Goal: Task Accomplishment & Management: Manage account settings

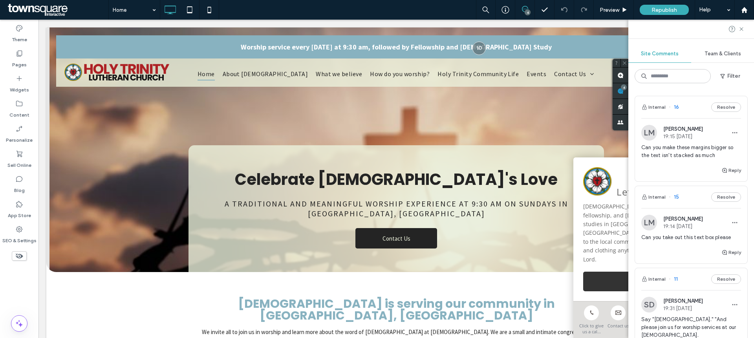
click at [663, 231] on div "LM [PERSON_NAME] 19:14 [DATE] Can you take out this text box please" at bounding box center [691, 231] width 100 height 33
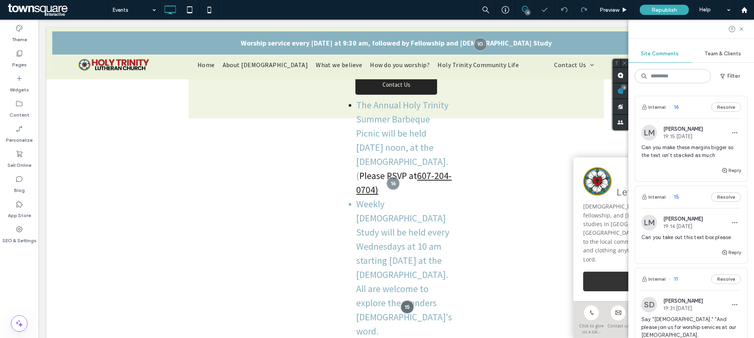
scroll to position [170, 0]
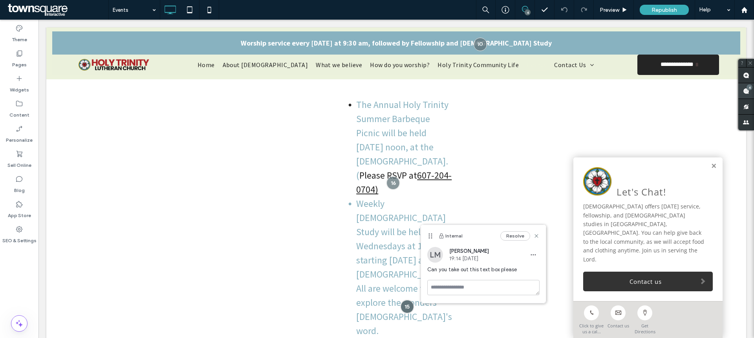
click at [745, 93] on use at bounding box center [746, 91] width 6 height 6
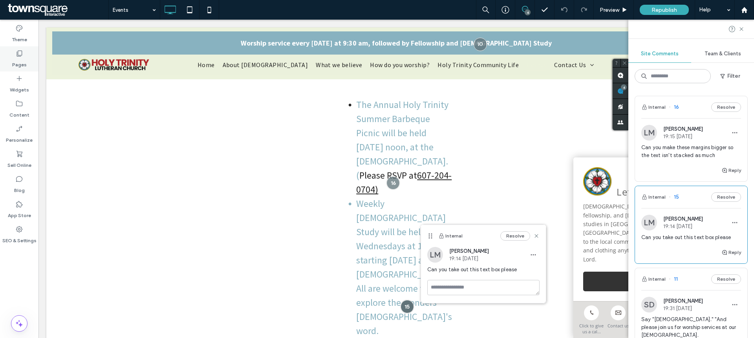
click at [18, 58] on label "Pages" at bounding box center [19, 62] width 15 height 11
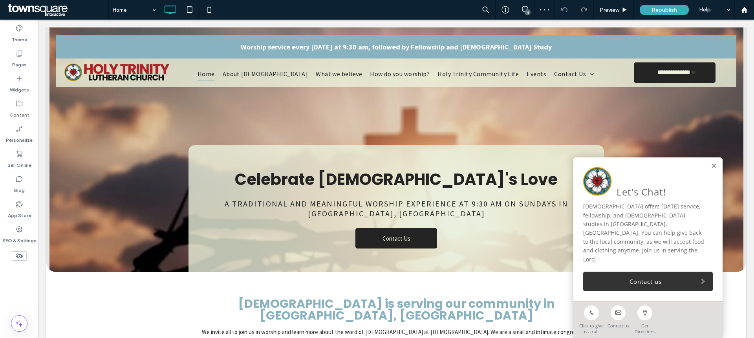
click at [528, 12] on div "4" at bounding box center [528, 12] width 6 height 6
click at [749, 92] on span at bounding box center [746, 90] width 16 height 15
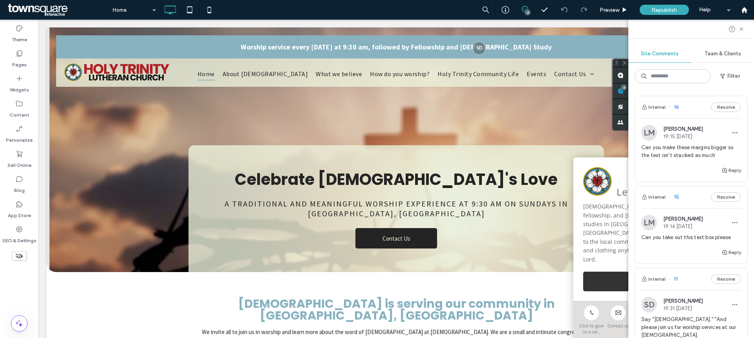
click at [673, 223] on span "19:14 [DATE]" at bounding box center [683, 226] width 40 height 6
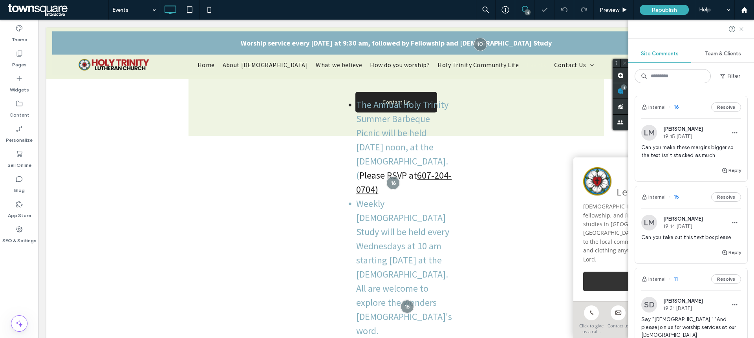
scroll to position [170, 0]
